Goal: Information Seeking & Learning: Learn about a topic

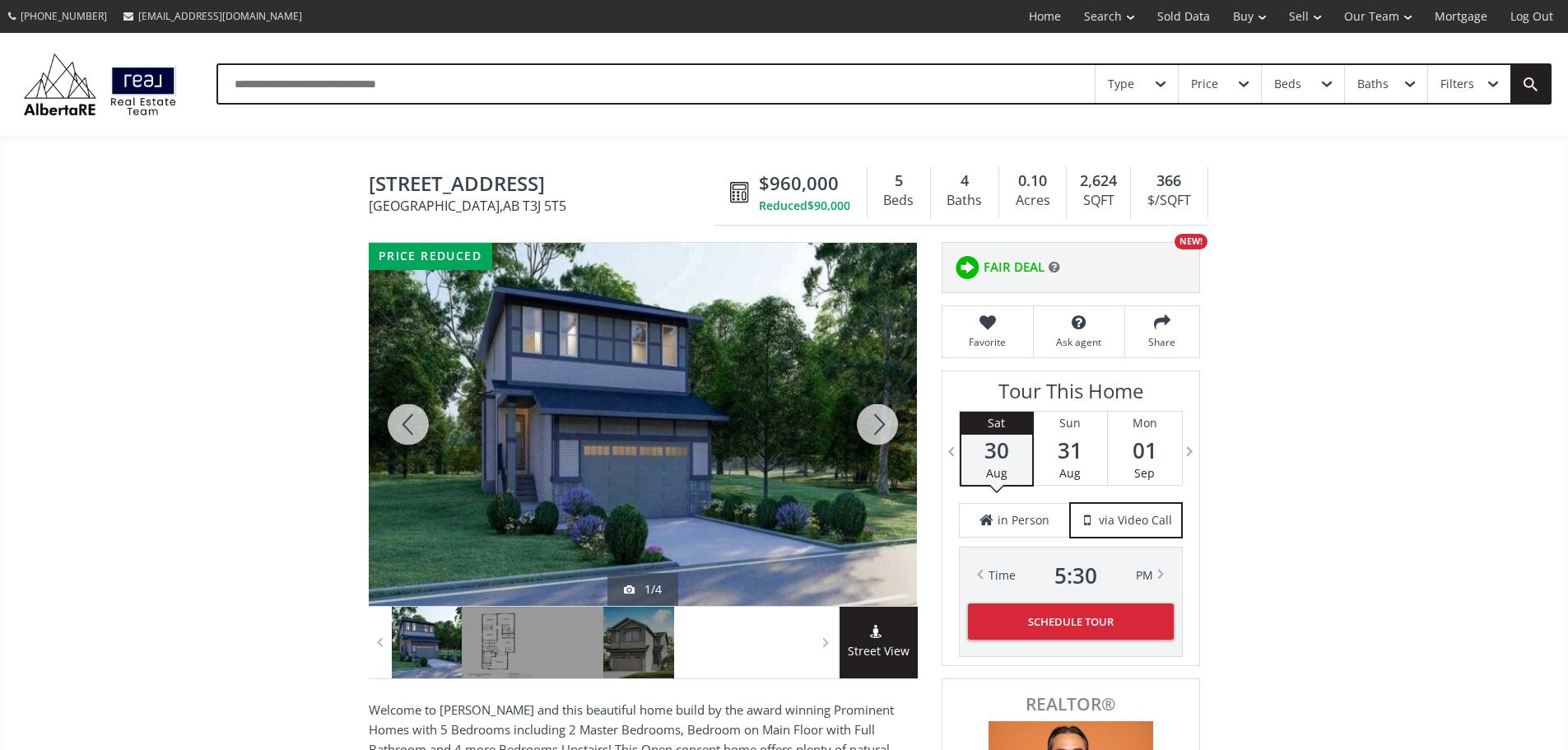
click at [669, 397] on div at bounding box center [643, 424] width 548 height 363
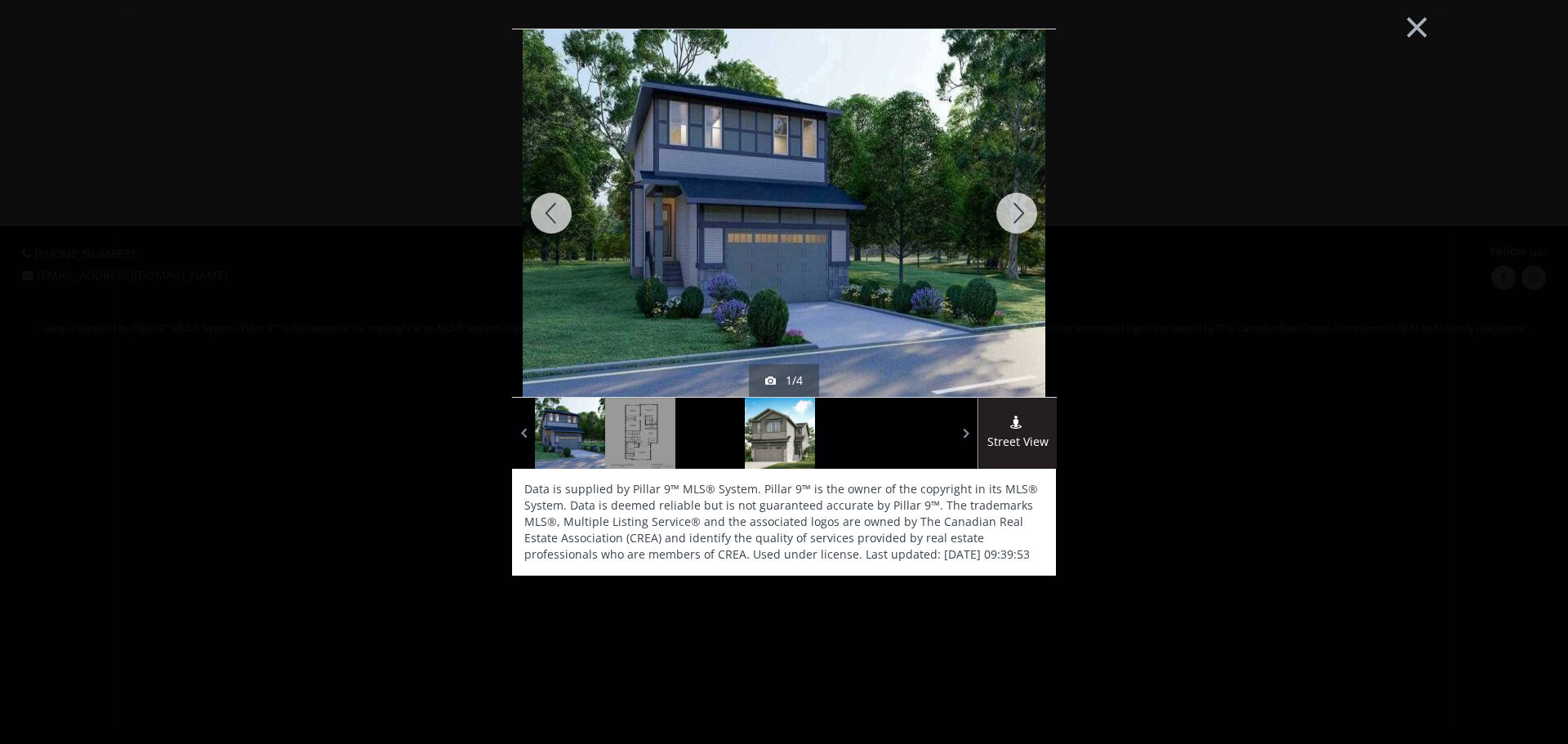
click at [771, 438] on div at bounding box center [780, 433] width 71 height 71
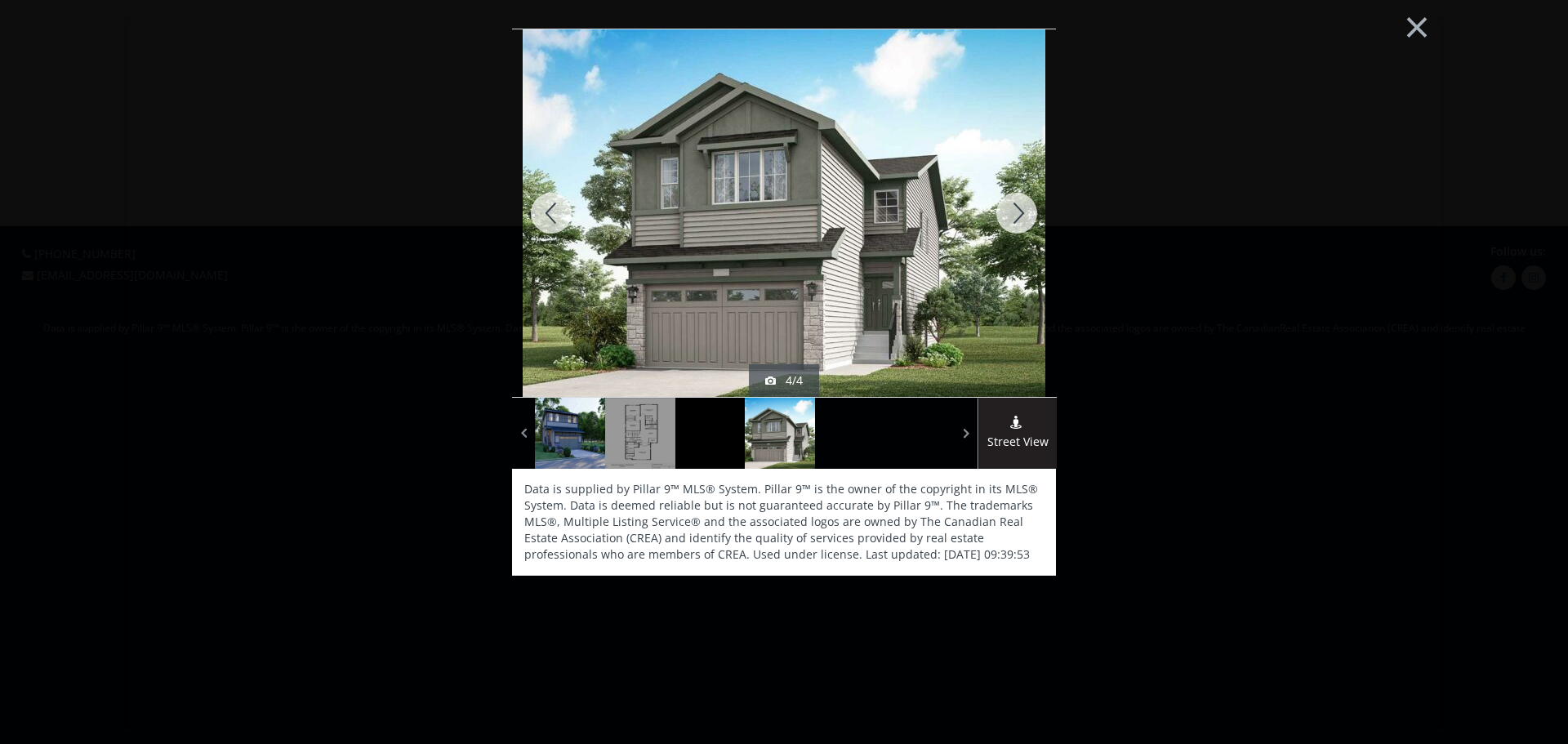
click at [568, 429] on div at bounding box center [570, 433] width 71 height 71
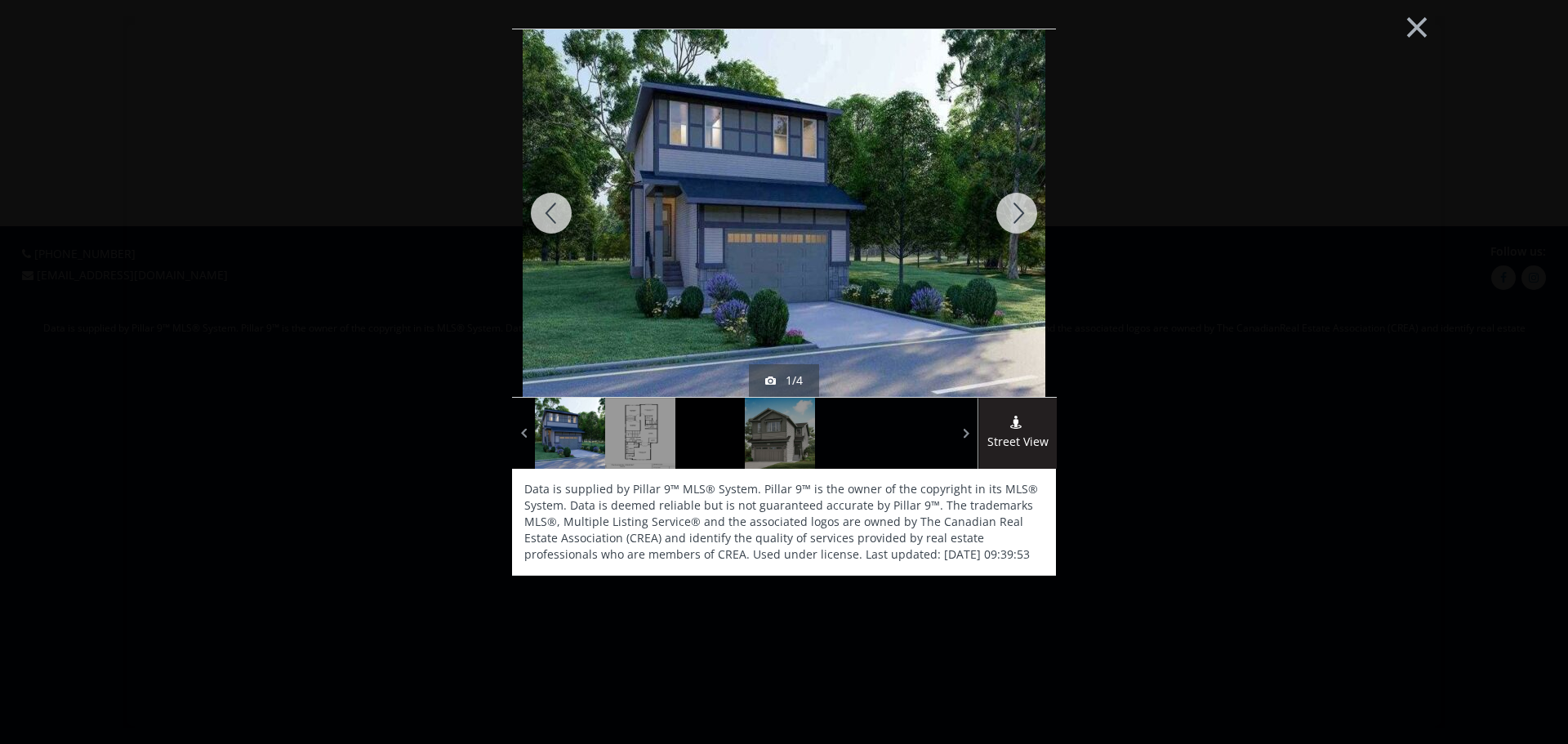
click at [1010, 209] on div at bounding box center [1017, 212] width 78 height 367
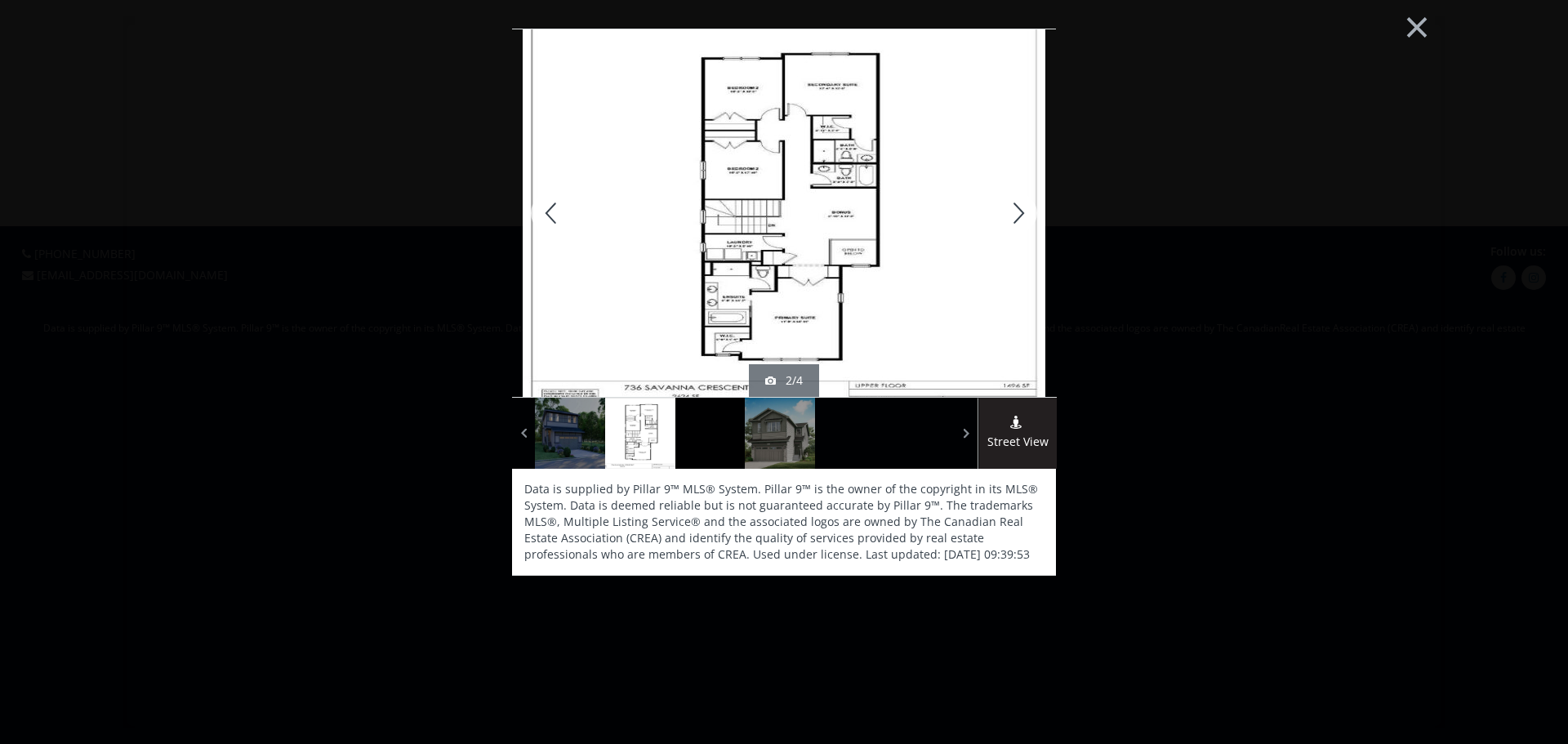
click at [551, 206] on div at bounding box center [551, 212] width 78 height 367
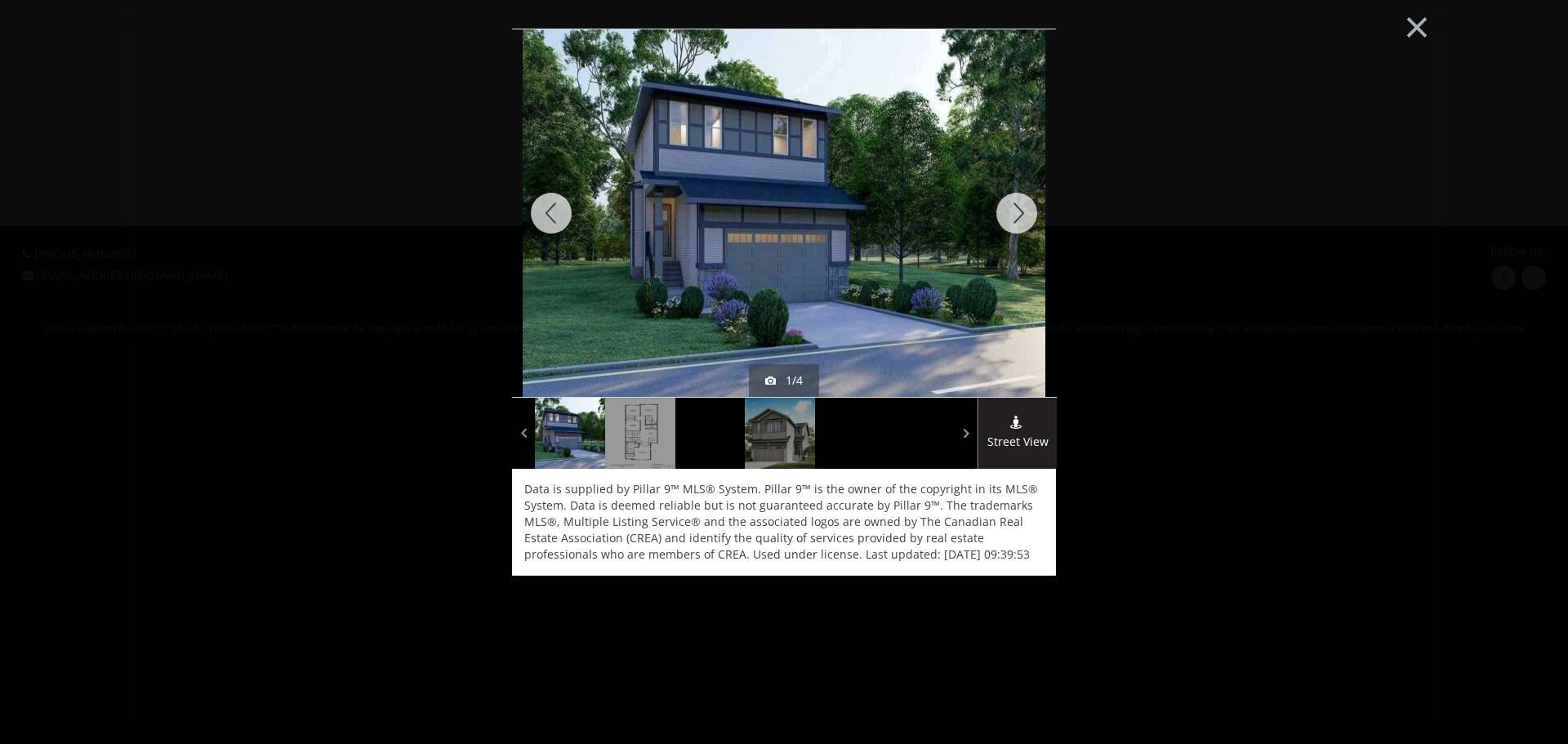
click at [1142, 232] on div "price reduced 1/4 Street View Data is supplied by Pillar 9™ MLS® System. Pillar…" at bounding box center [784, 378] width 825 height 699
click at [1425, 40] on button "×" at bounding box center [1417, 25] width 90 height 67
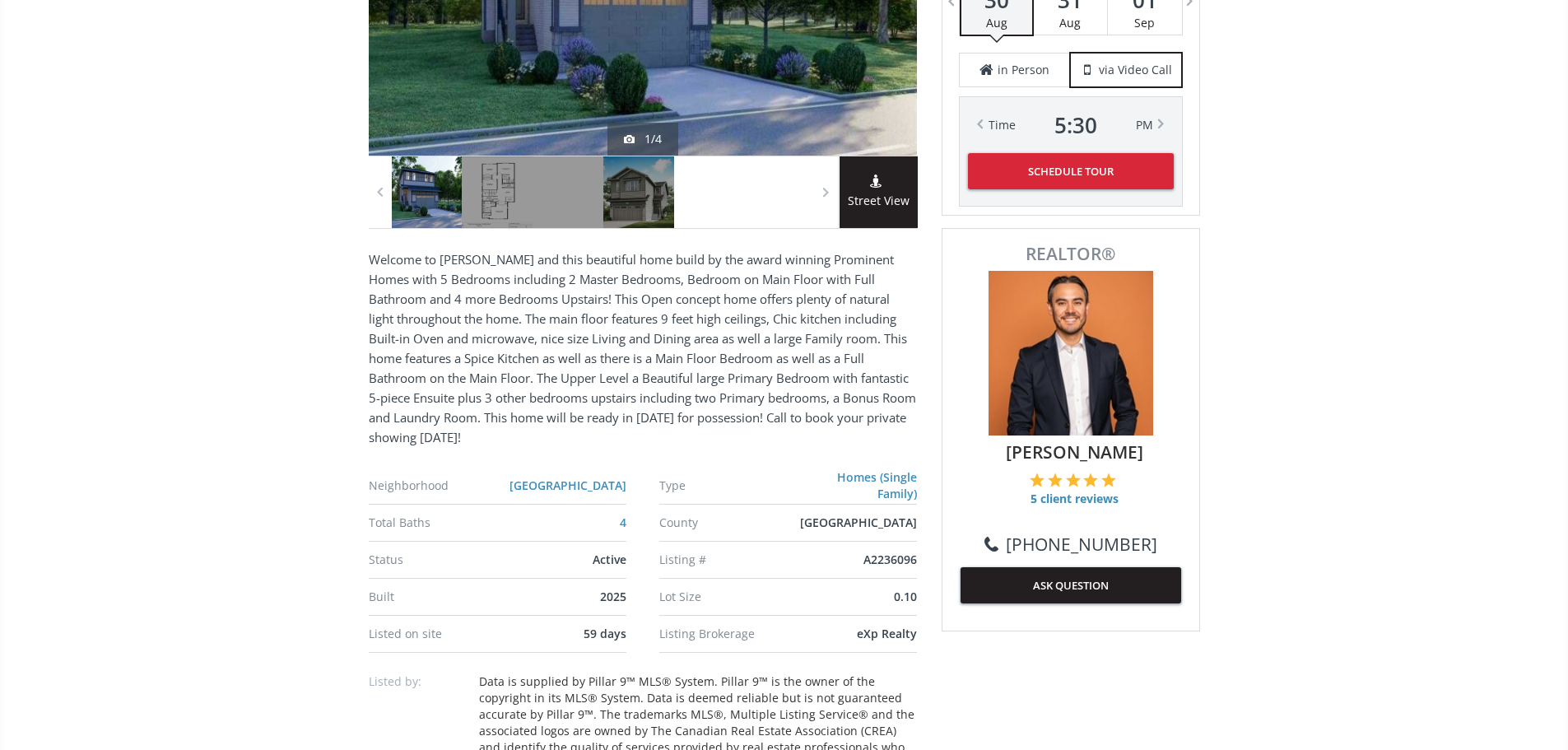
scroll to position [493, 0]
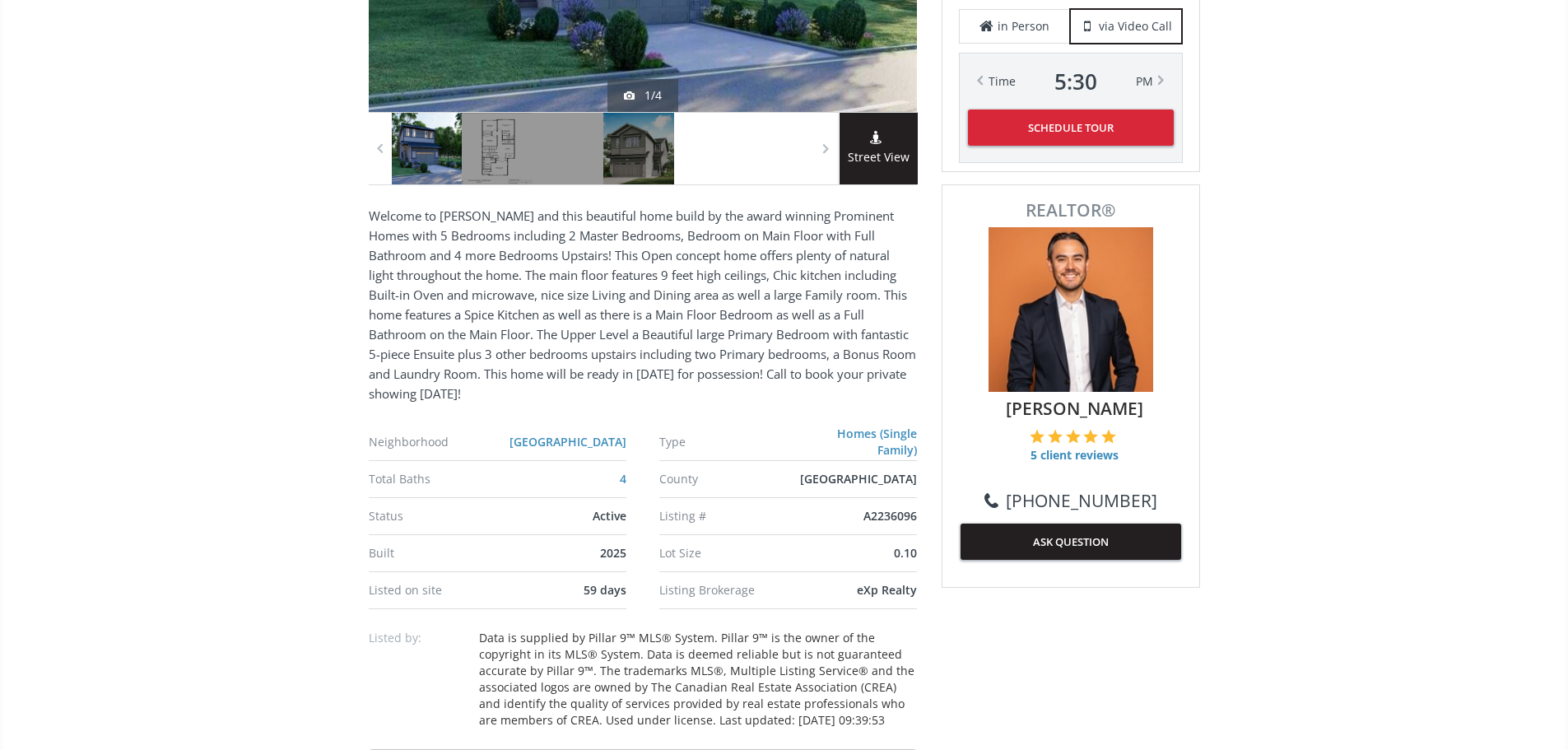
drag, startPoint x: 858, startPoint y: 423, endPoint x: 545, endPoint y: 250, distance: 357.6
click at [545, 250] on p "Welcome to [PERSON_NAME] and this beautiful home build by the award winning Pro…" at bounding box center [643, 304] width 548 height 197
click at [435, 166] on div at bounding box center [428, 148] width 71 height 72
click at [510, 156] on div at bounding box center [498, 148] width 71 height 72
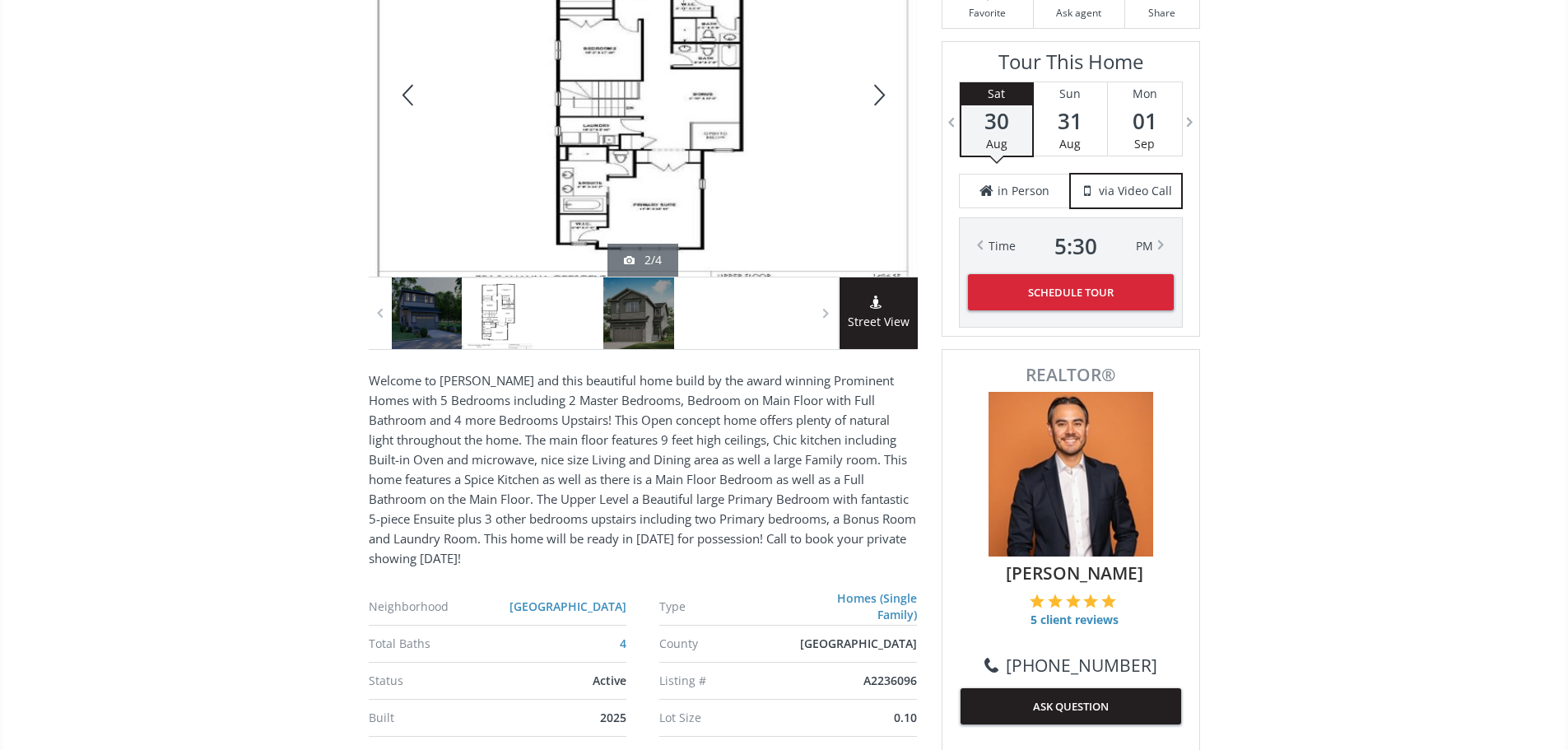
scroll to position [165, 0]
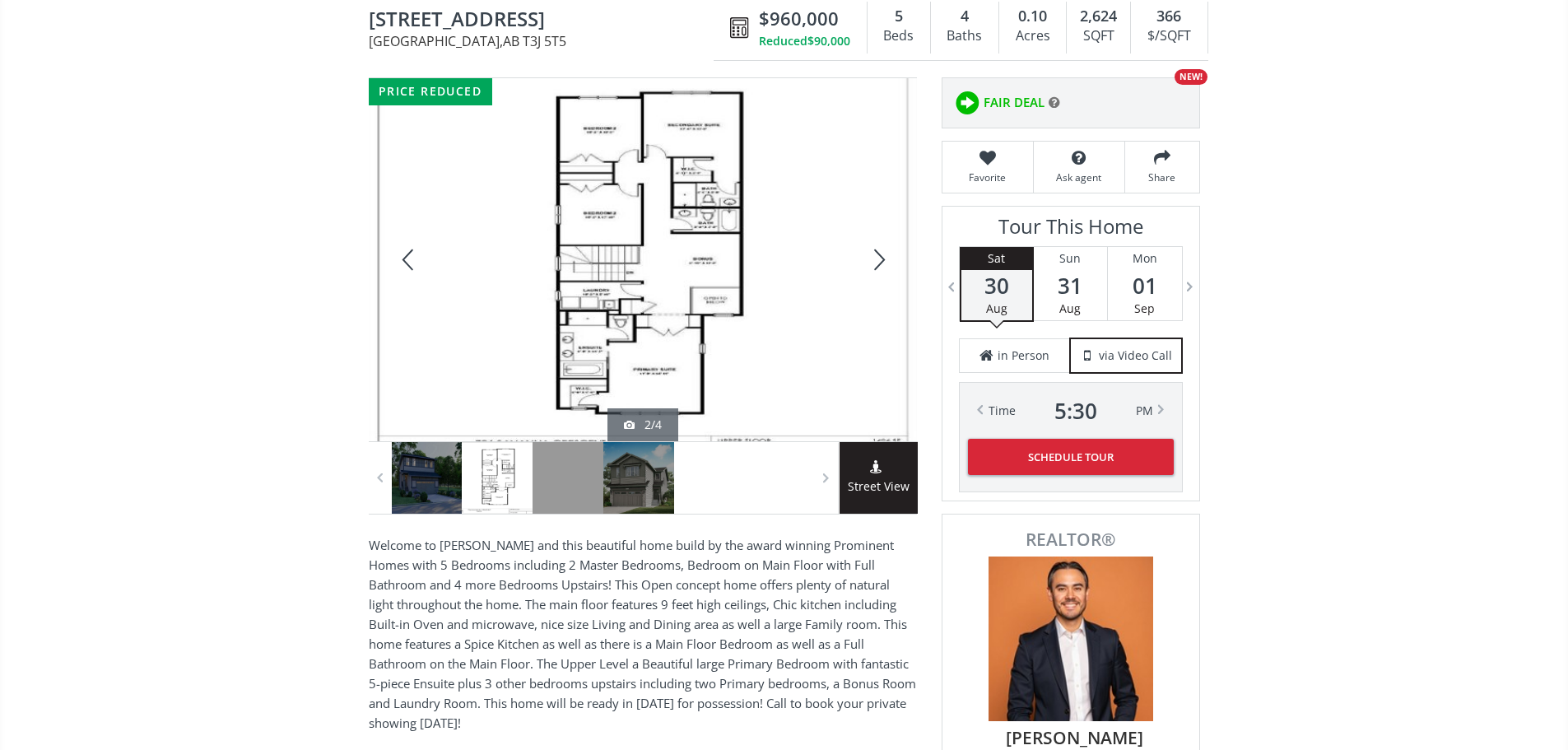
drag, startPoint x: 930, startPoint y: 239, endPoint x: 927, endPoint y: 181, distance: 58.1
drag, startPoint x: 928, startPoint y: 107, endPoint x: 924, endPoint y: 87, distance: 20.4
